Goal: Transaction & Acquisition: Subscribe to service/newsletter

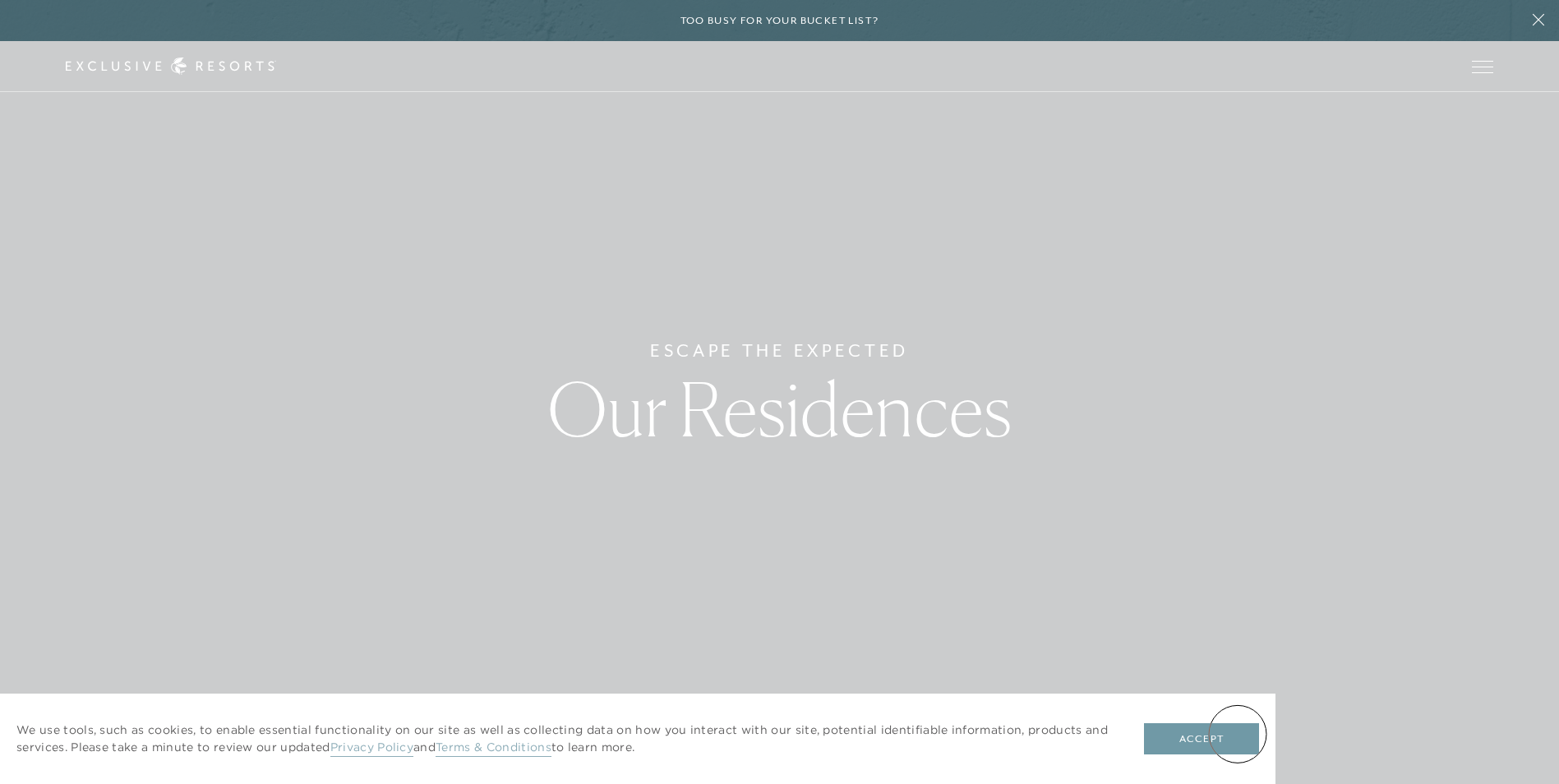
click at [1225, 741] on button "Accept" at bounding box center [1201, 739] width 115 height 31
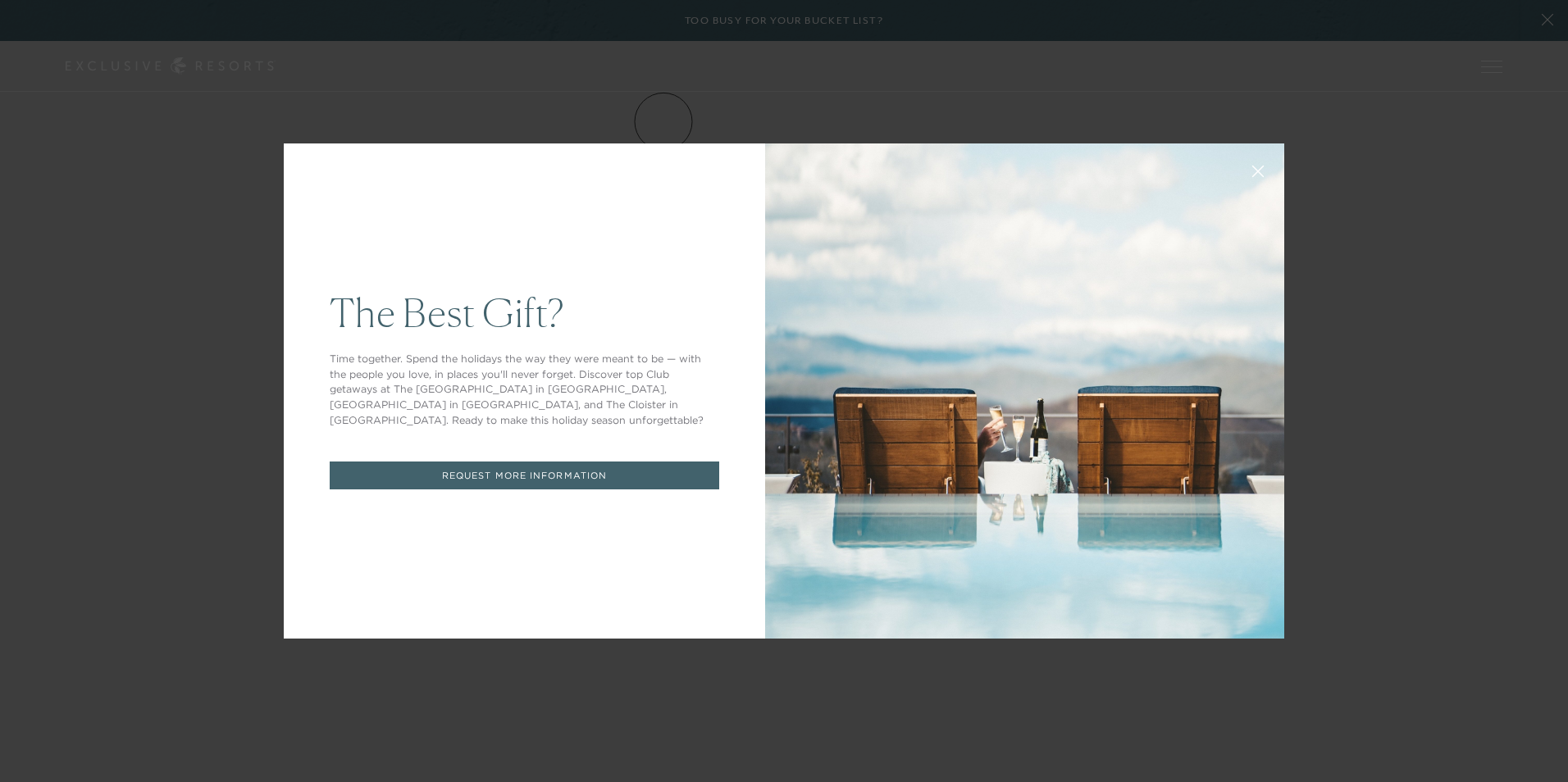
drag, startPoint x: 1400, startPoint y: 200, endPoint x: 1047, endPoint y: 241, distance: 355.4
click at [1399, 201] on div "The Best Gift? Time together. Spend the holidays the way they were meant to be …" at bounding box center [784, 391] width 1568 height 782
click at [503, 215] on div "The Best Gift? Time together. Spend the holidays the way they were meant to be …" at bounding box center [525, 391] width 482 height 495
click at [102, 500] on div "The Best Gift? Time together. Spend the holidays the way they were meant to be …" at bounding box center [784, 391] width 1568 height 782
click at [1253, 173] on icon at bounding box center [1258, 172] width 11 height 11
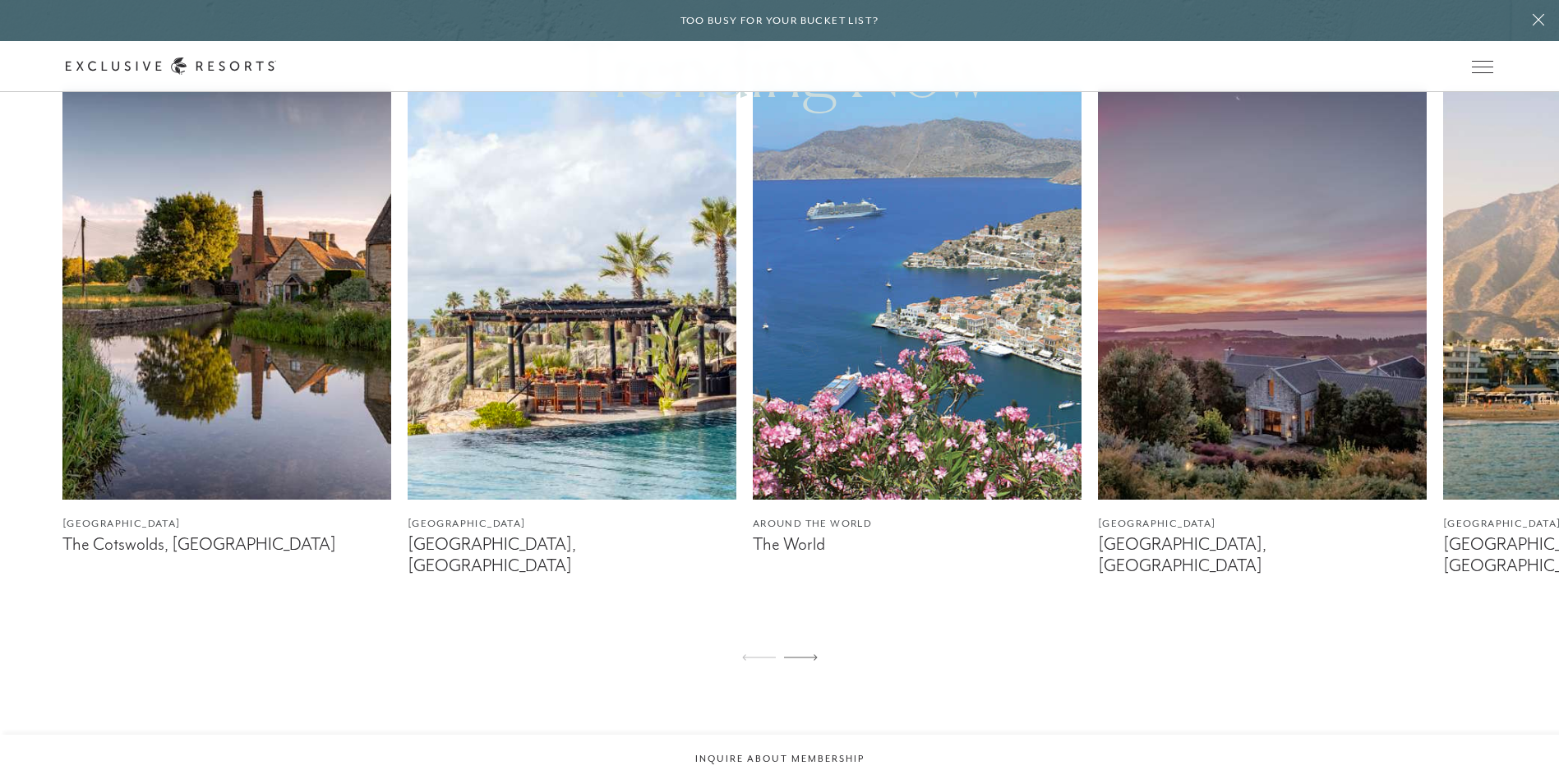
scroll to position [1069, 0]
click at [810, 653] on icon at bounding box center [801, 657] width 34 height 7
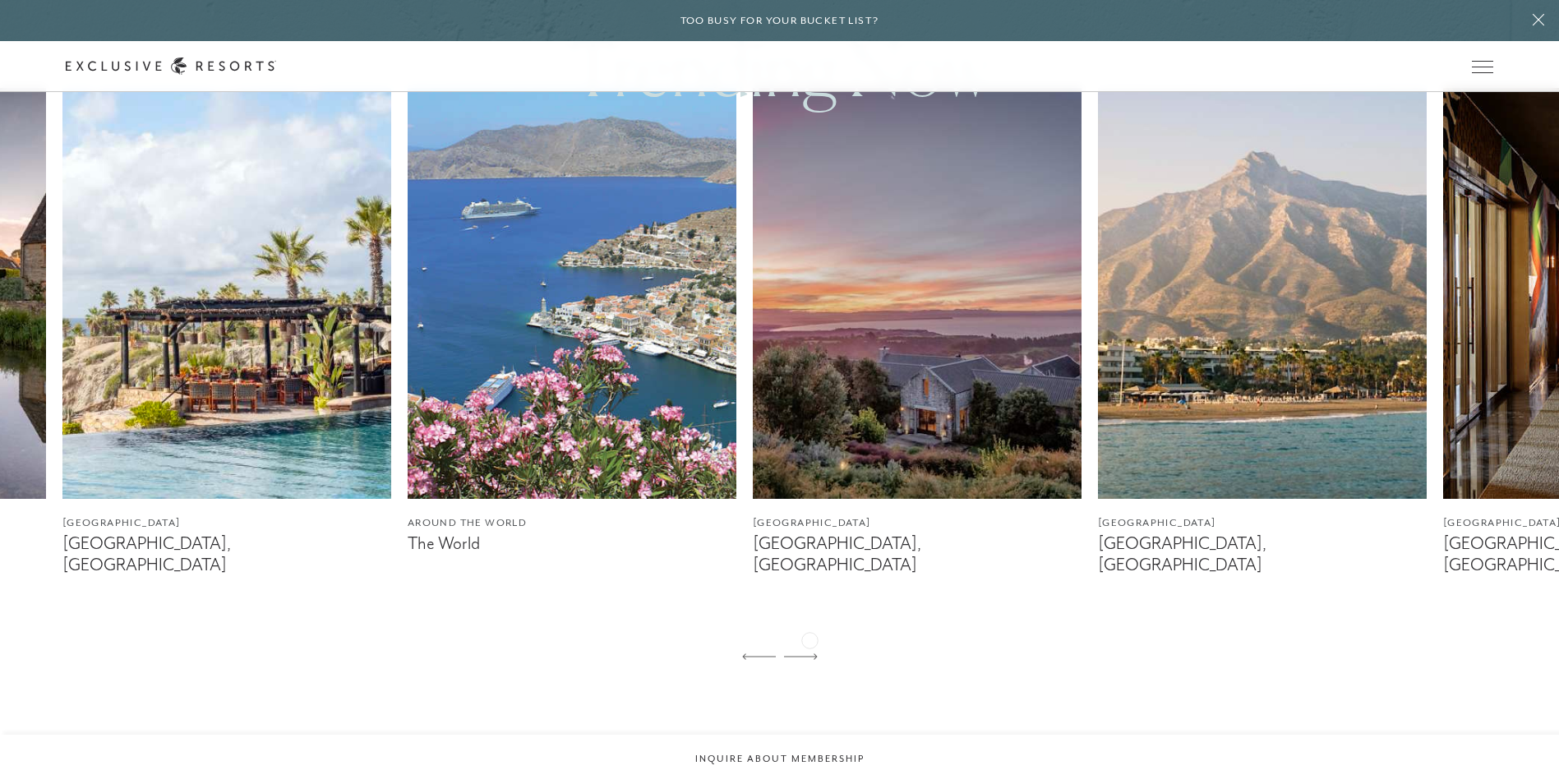
click at [810, 653] on icon at bounding box center [801, 657] width 34 height 7
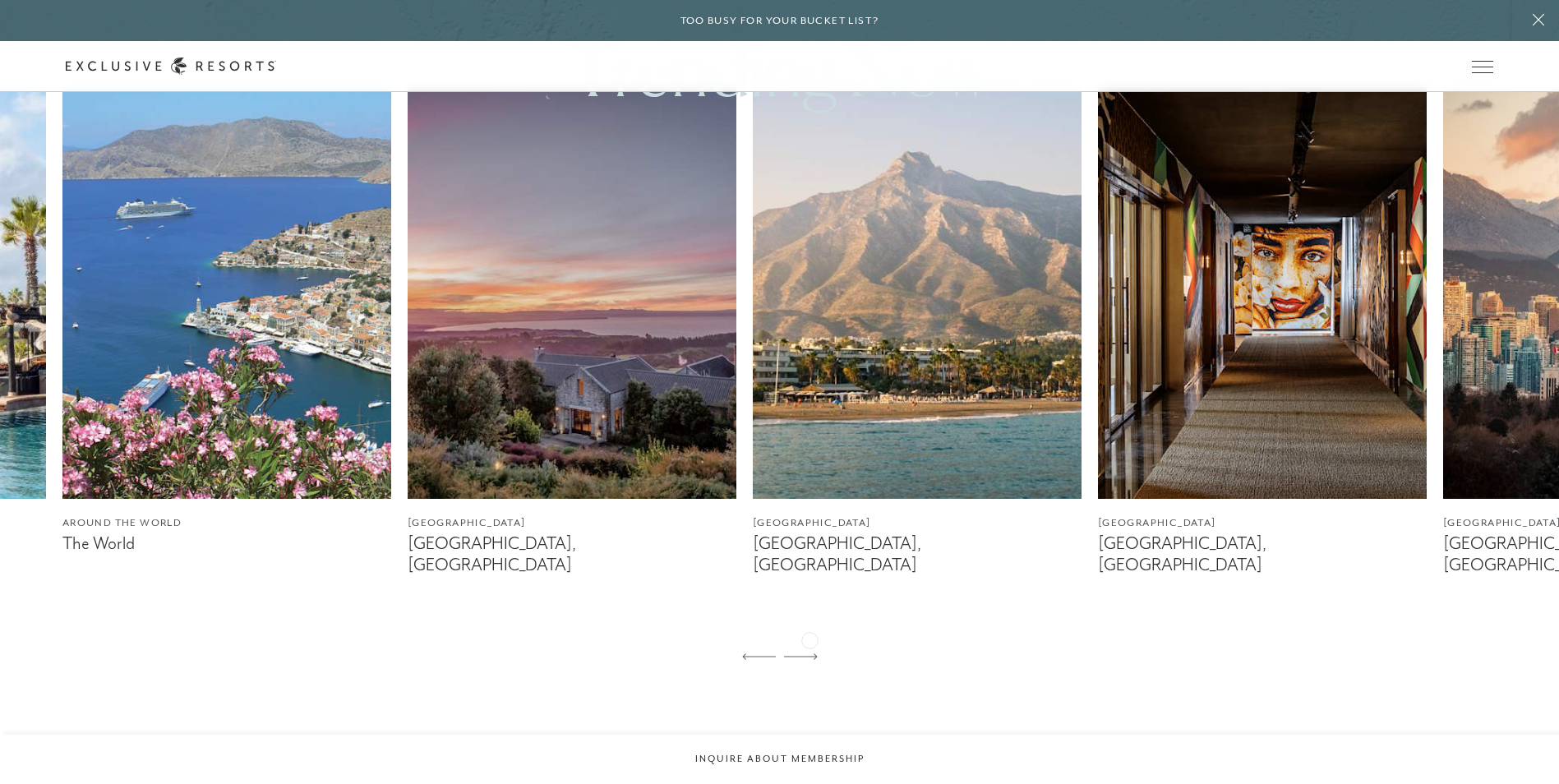
click at [810, 653] on icon at bounding box center [801, 657] width 34 height 7
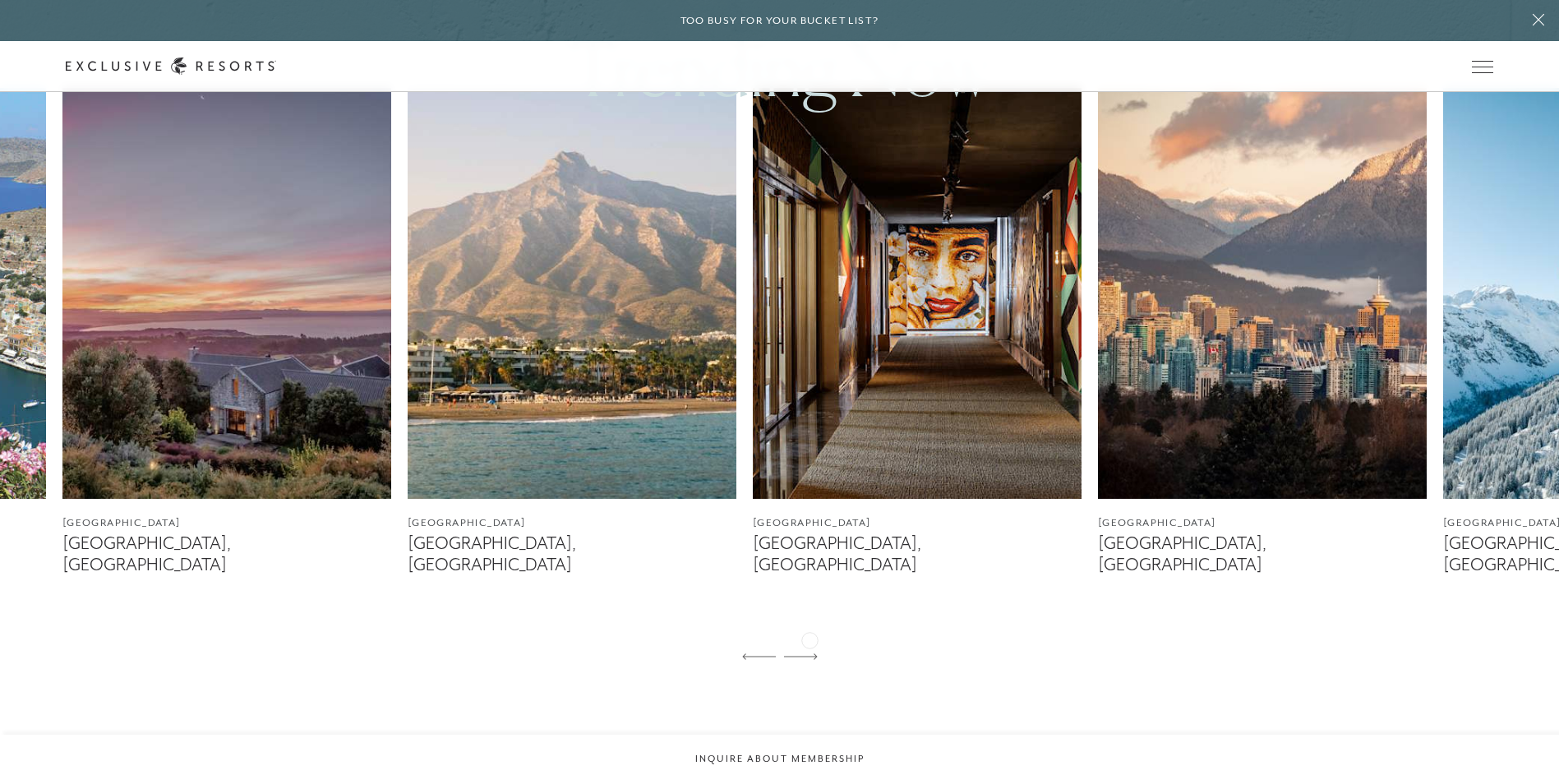
click at [810, 653] on icon at bounding box center [801, 657] width 34 height 7
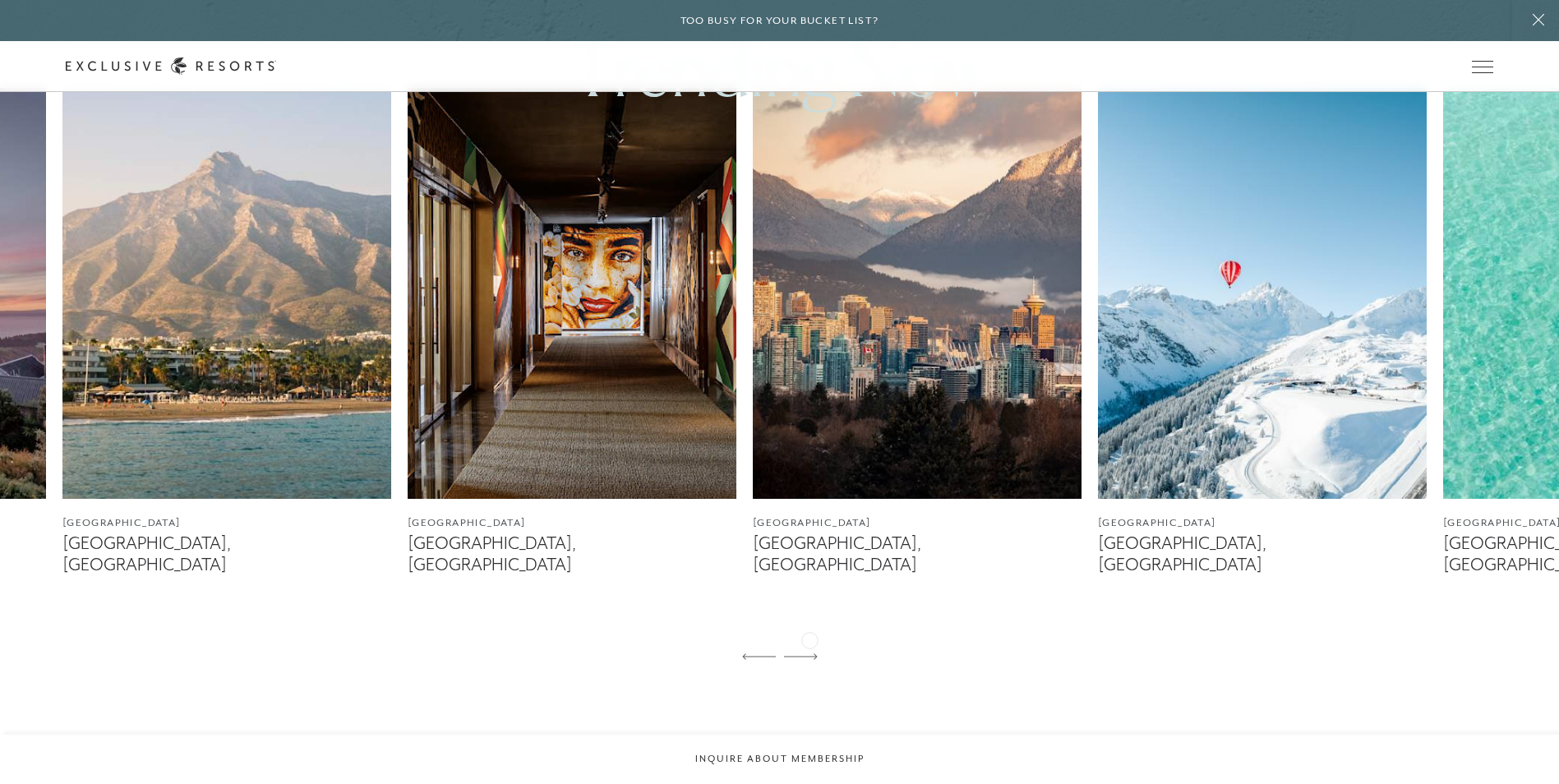
click at [810, 653] on icon at bounding box center [801, 657] width 34 height 7
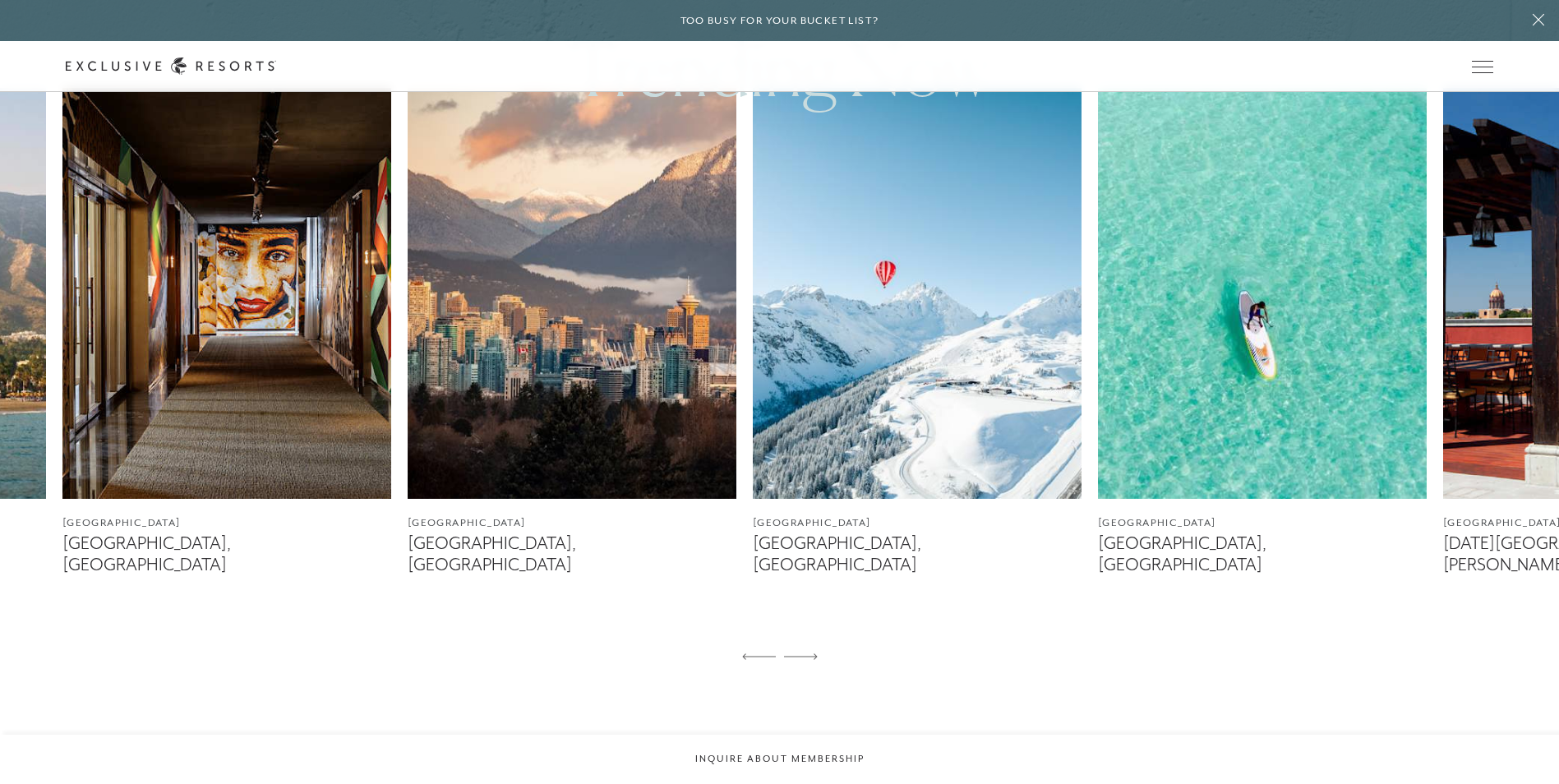
click at [858, 358] on img at bounding box center [917, 293] width 329 height 411
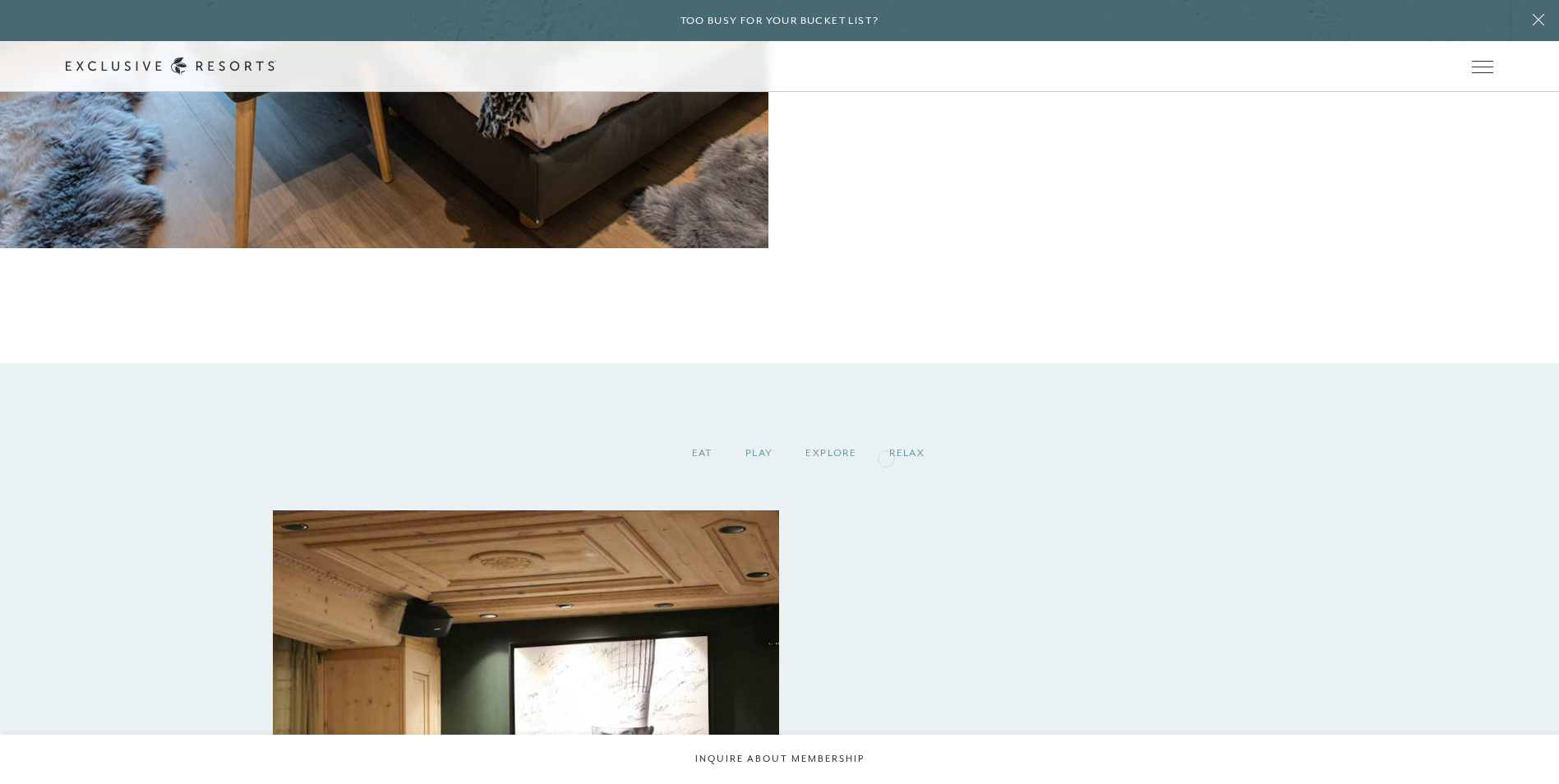
scroll to position [3946, 0]
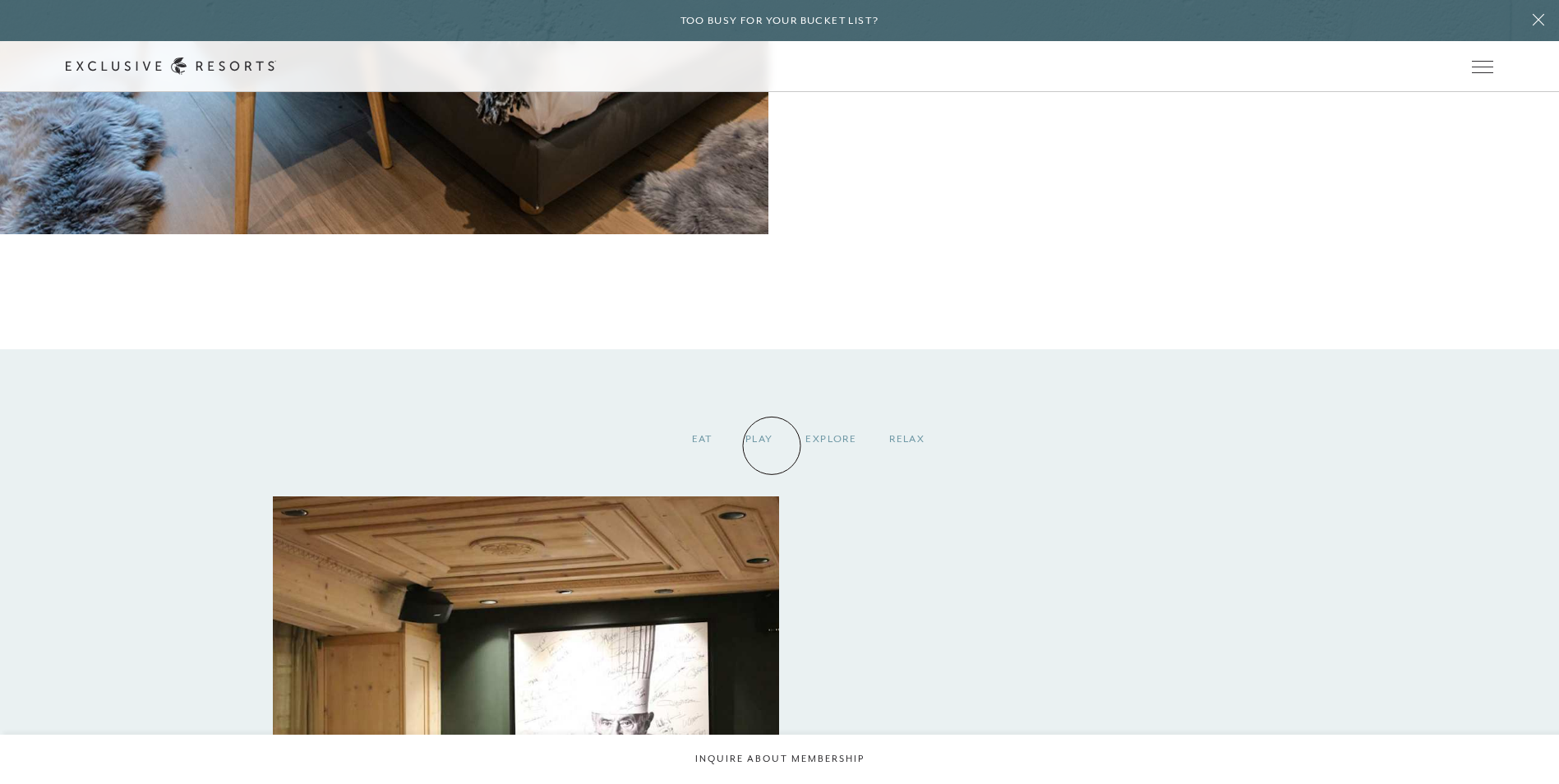
click at [770, 445] on div "Play" at bounding box center [759, 439] width 60 height 49
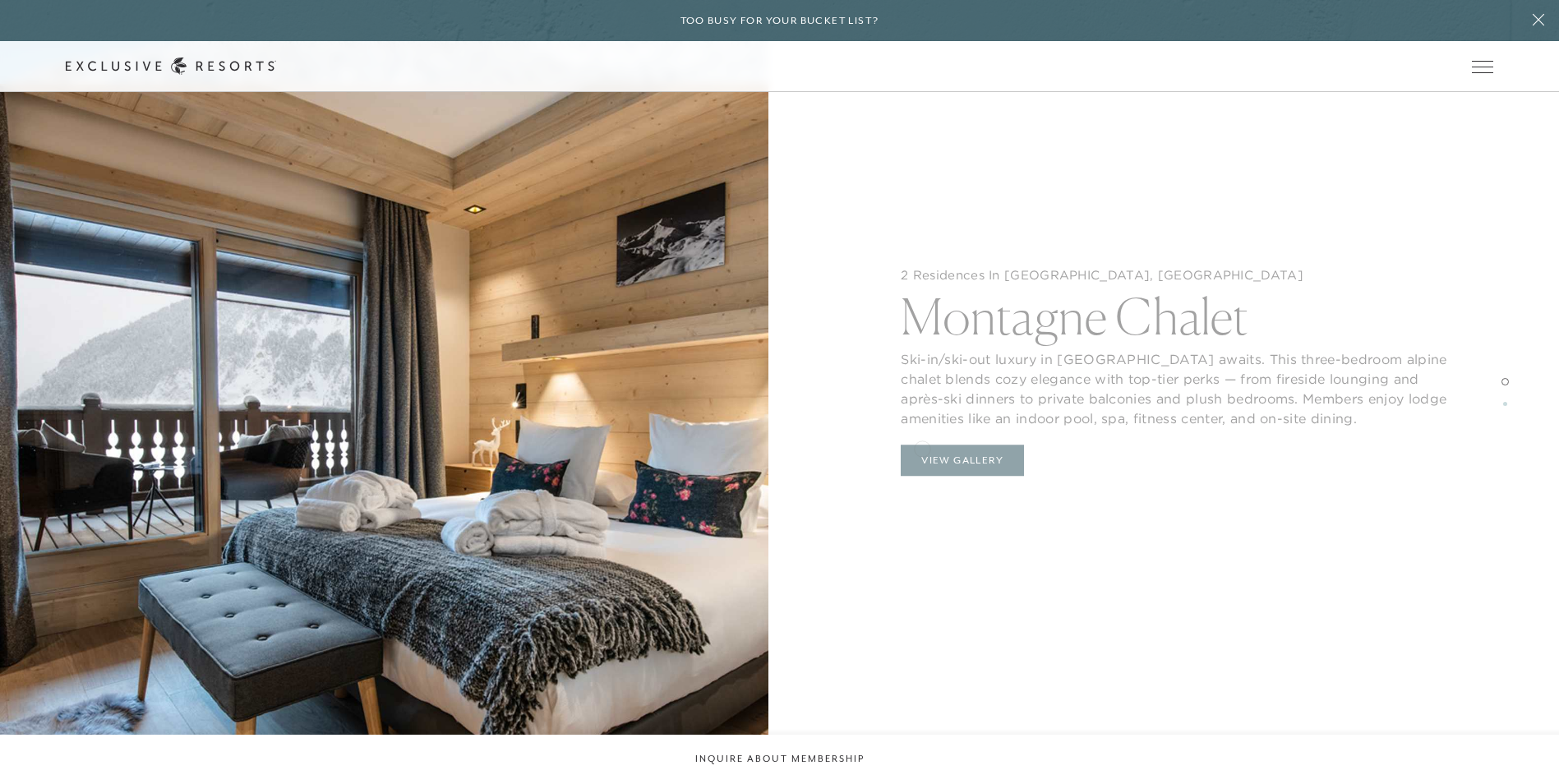
scroll to position [2383, 0]
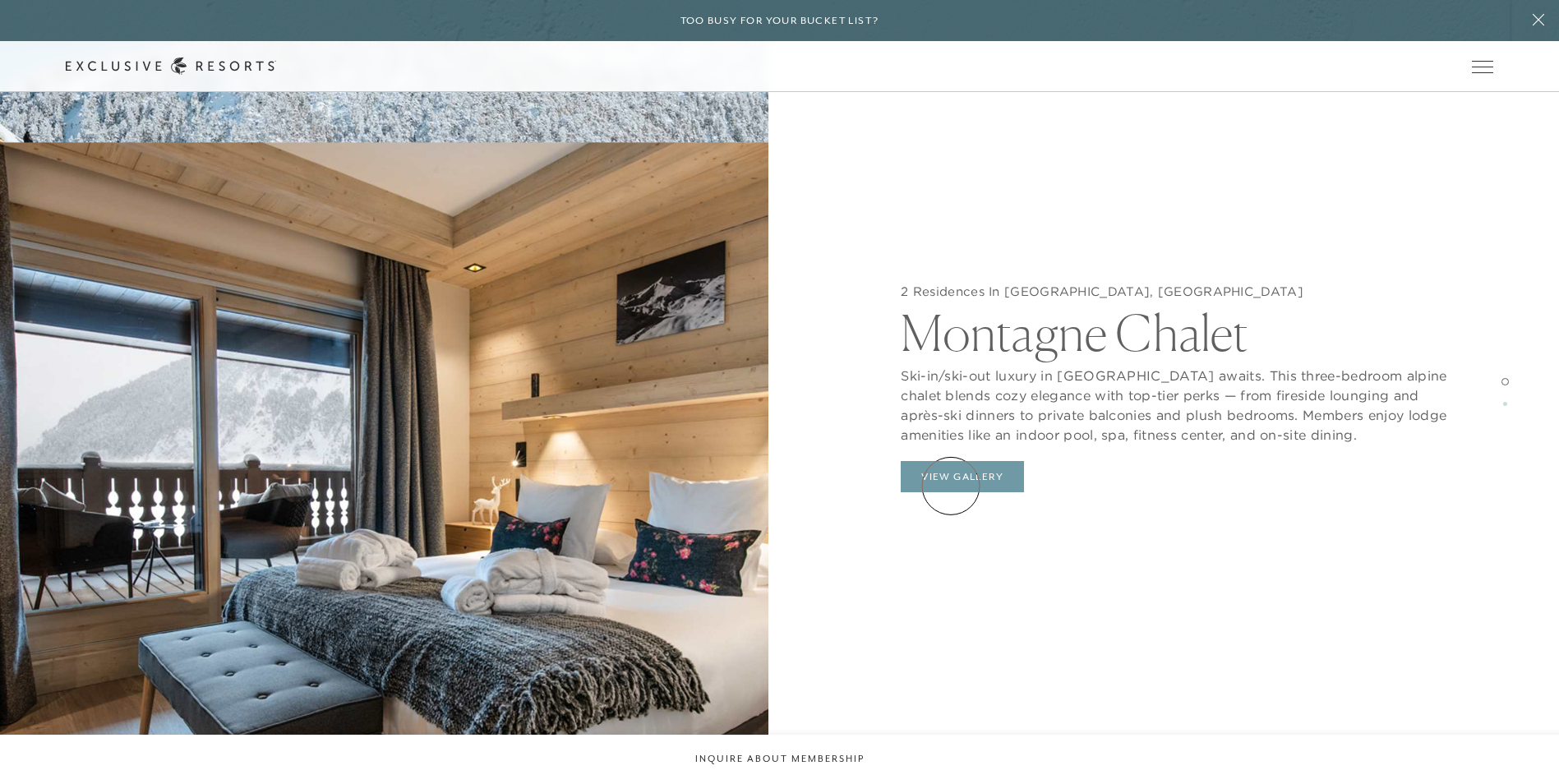
click at [951, 485] on button "View Gallery" at bounding box center [962, 477] width 123 height 31
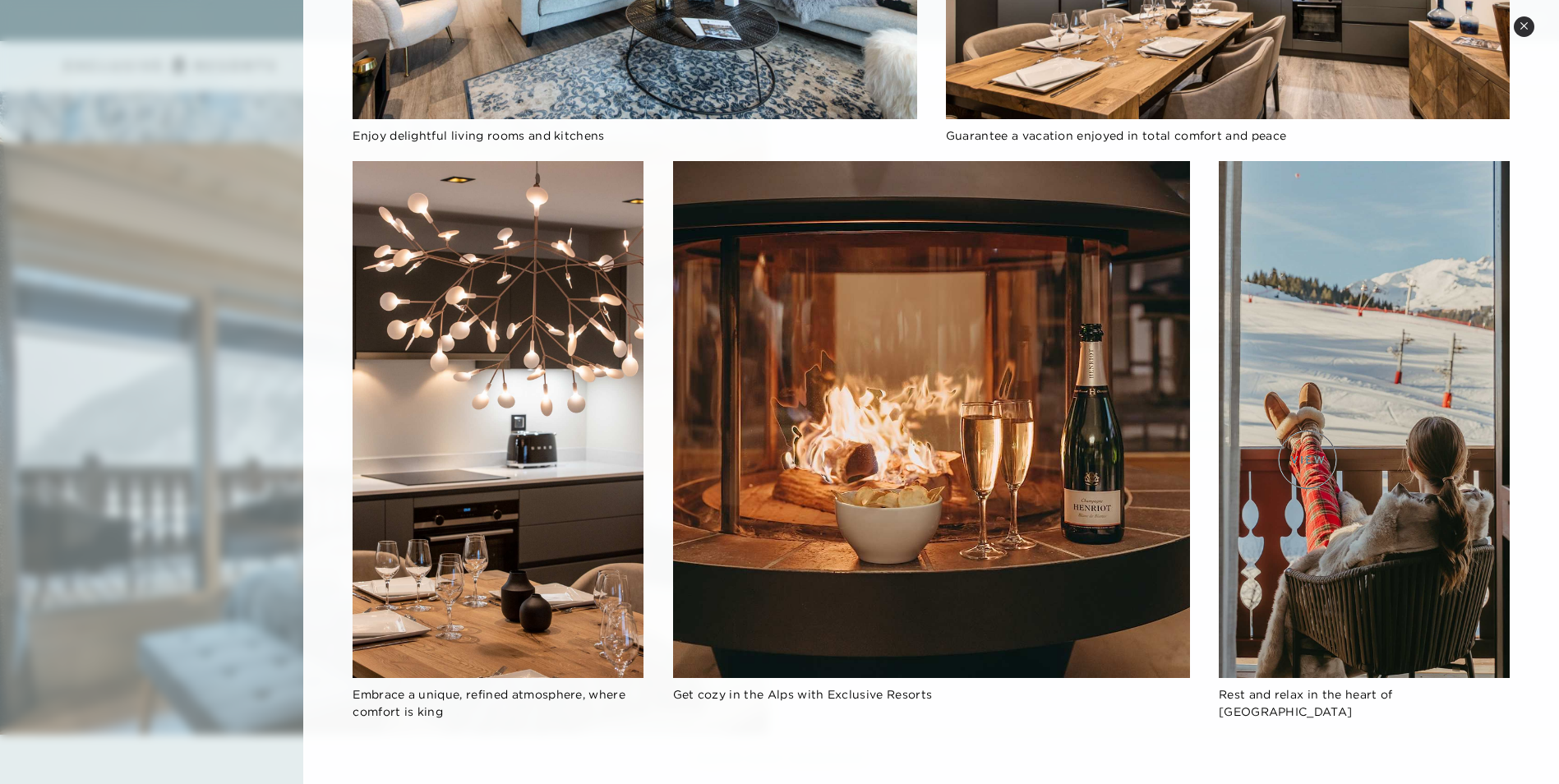
scroll to position [2712, 0]
click at [180, 457] on div at bounding box center [779, 392] width 1559 height 784
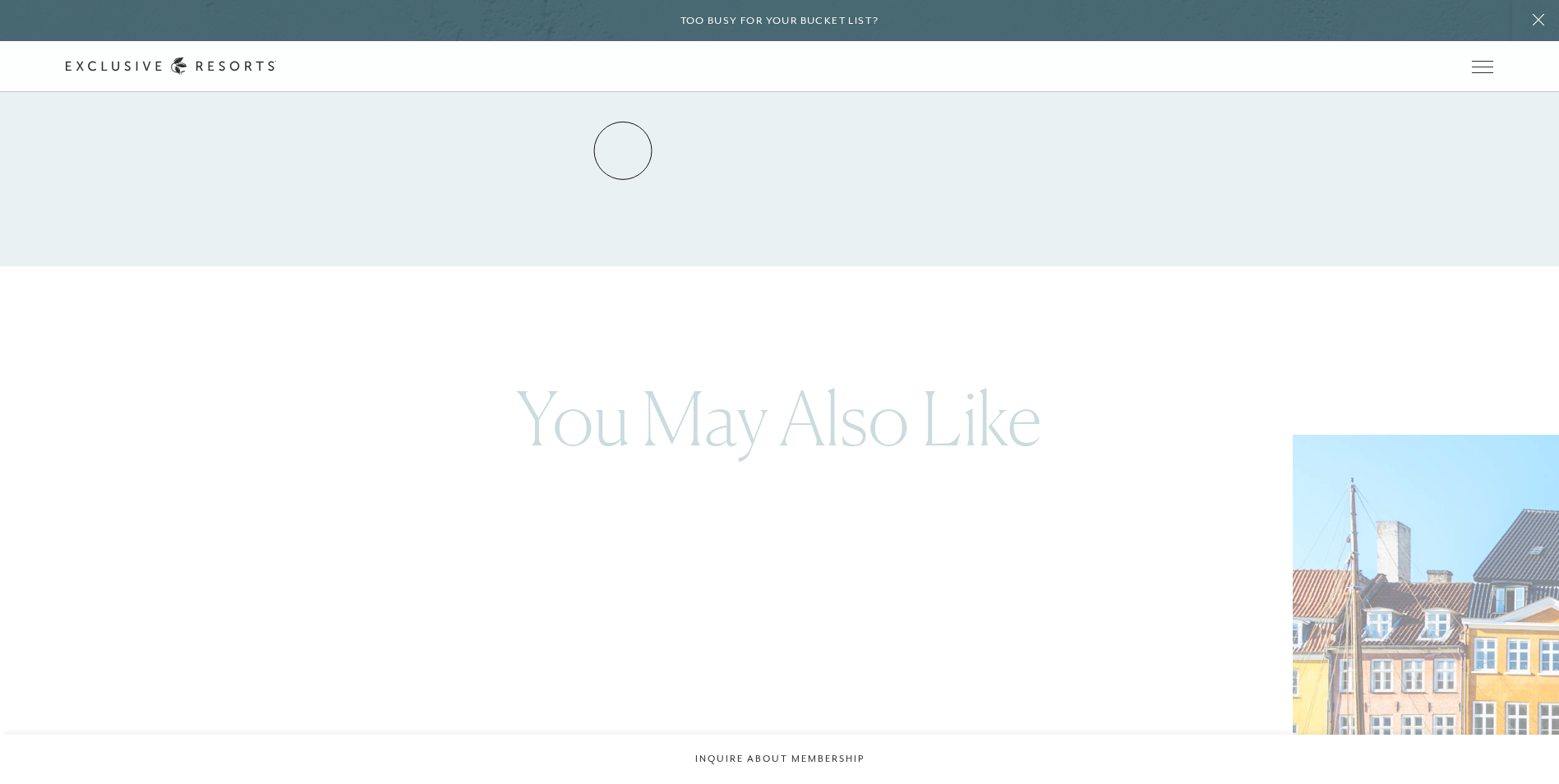
scroll to position [4371, 0]
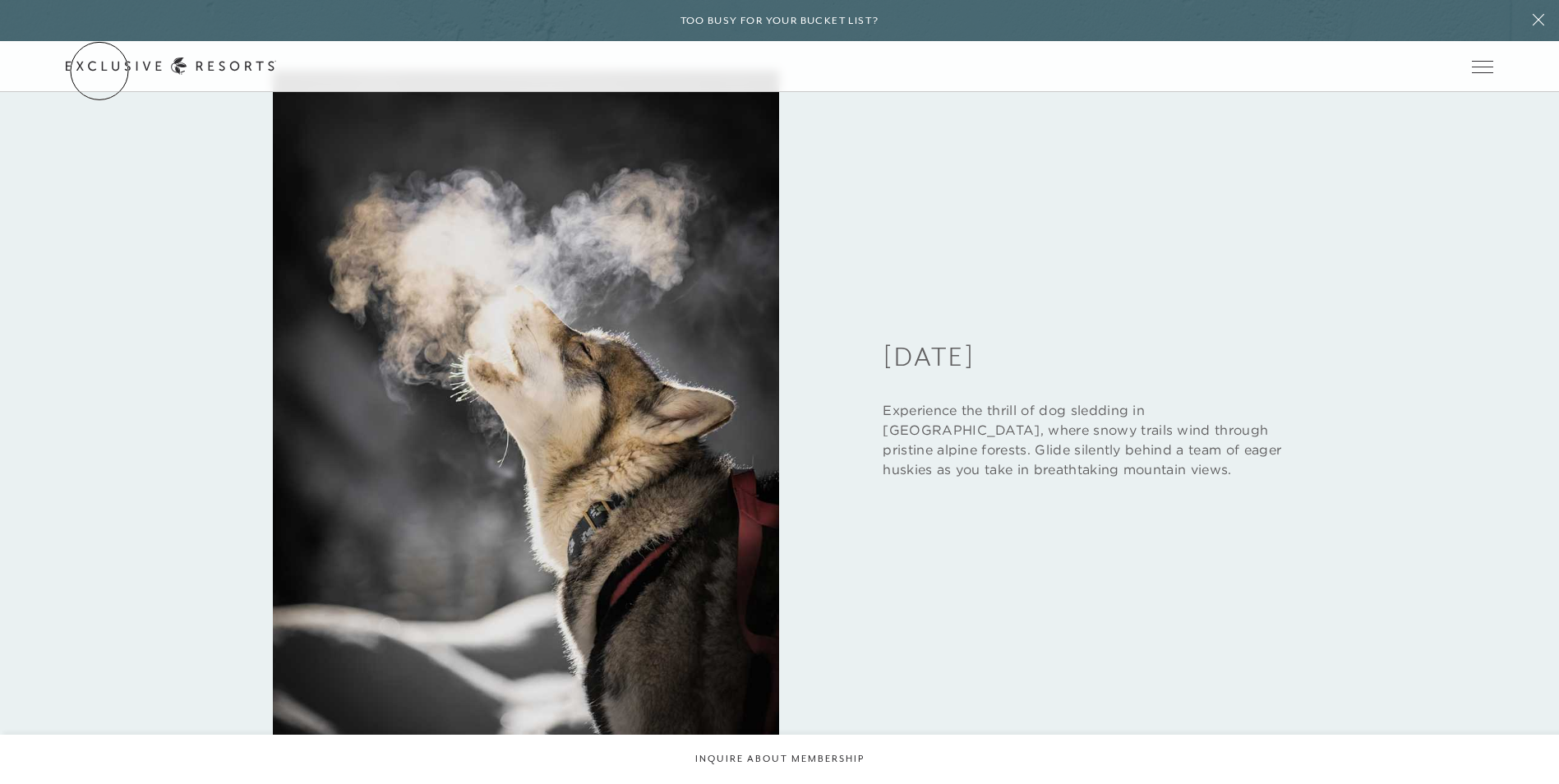
click at [0, 0] on link "Get Started" at bounding box center [0, 0] width 0 height 0
